Goal: Navigation & Orientation: Find specific page/section

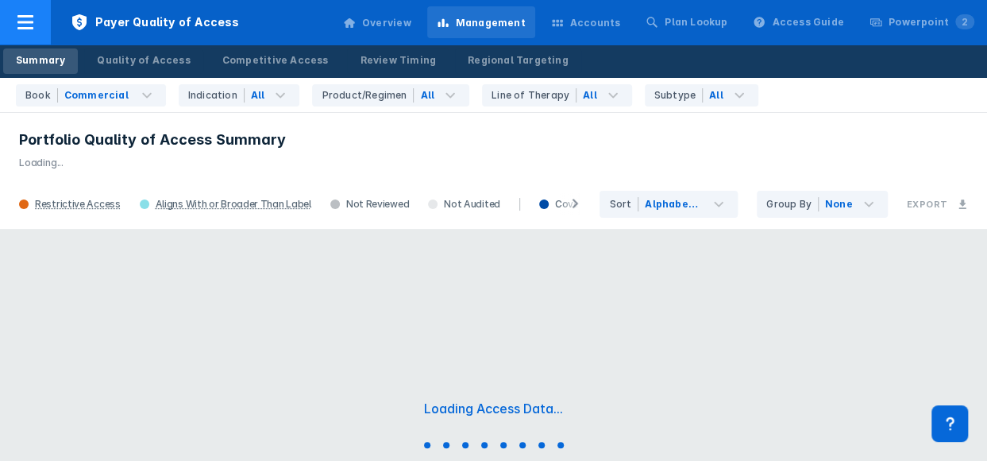
click at [21, 17] on icon at bounding box center [25, 22] width 16 height 14
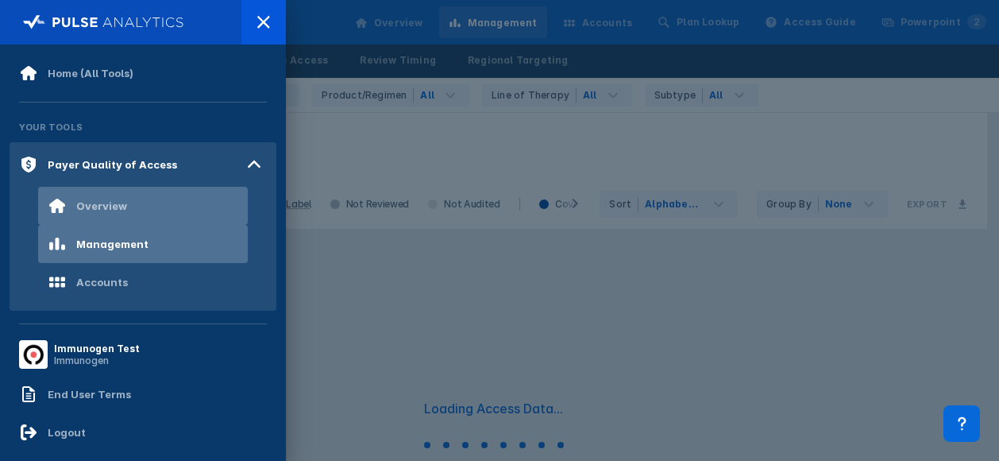
click at [111, 203] on div "Overview" at bounding box center [101, 205] width 51 height 13
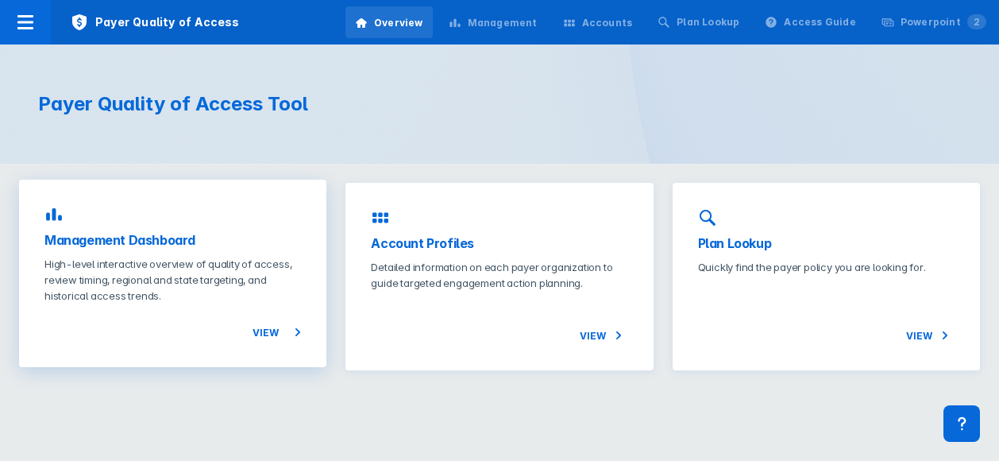
click at [318, 295] on div "Management Dashboard High-level interactive overview of quality of access, revi…" at bounding box center [172, 273] width 307 height 187
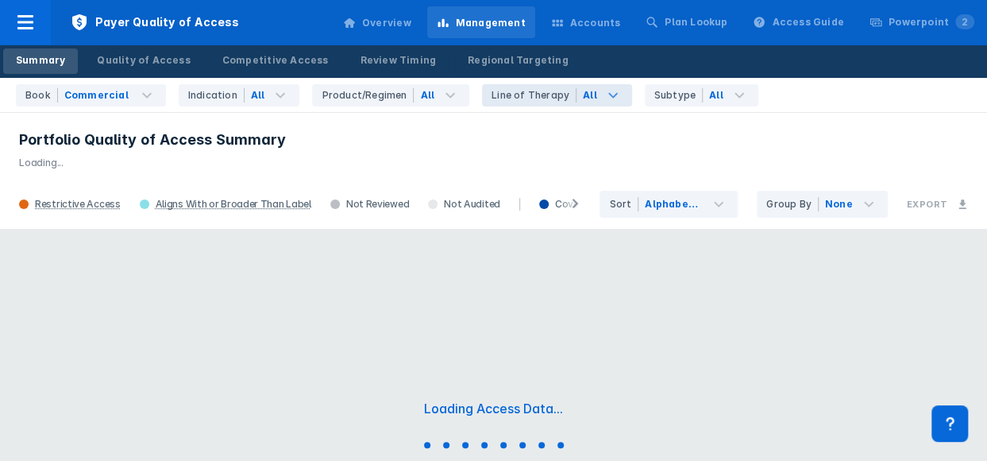
click at [604, 98] on icon at bounding box center [613, 95] width 19 height 19
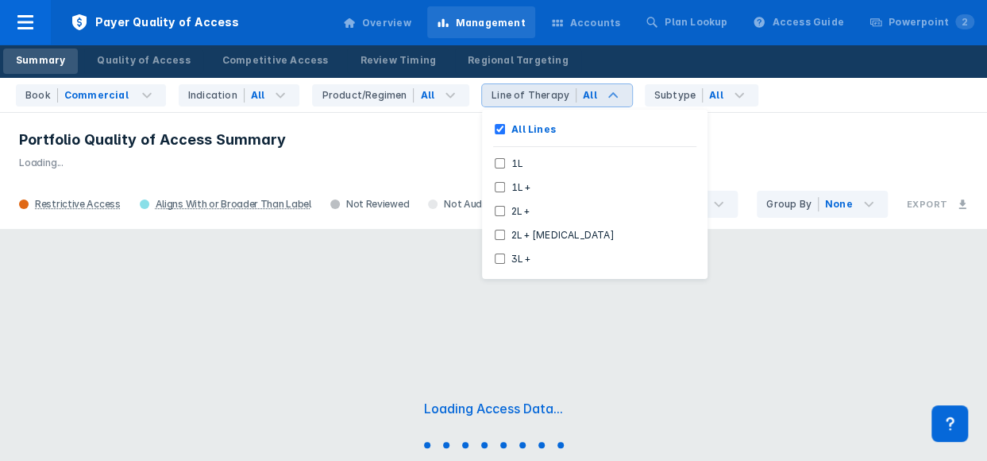
click at [604, 94] on icon at bounding box center [613, 95] width 19 height 19
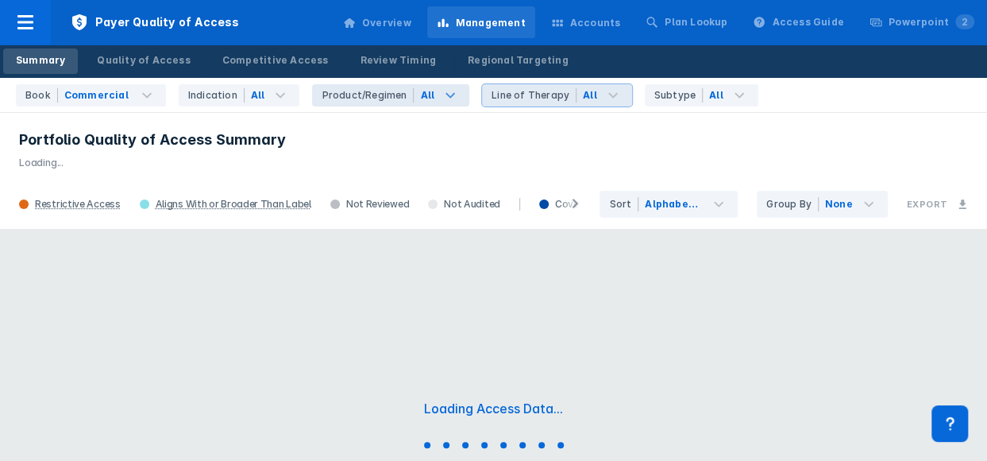
click at [441, 95] on icon at bounding box center [450, 95] width 19 height 19
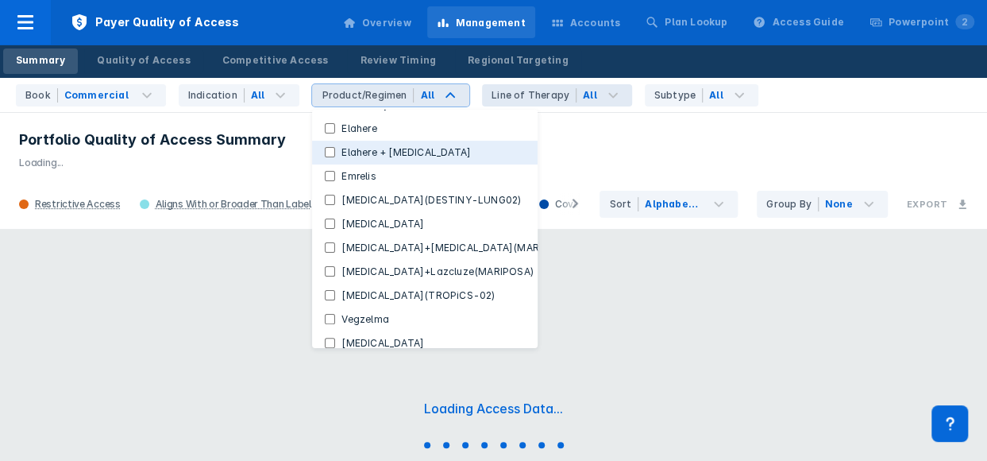
scroll to position [172, 0]
